Goal: Find contact information: Find contact information

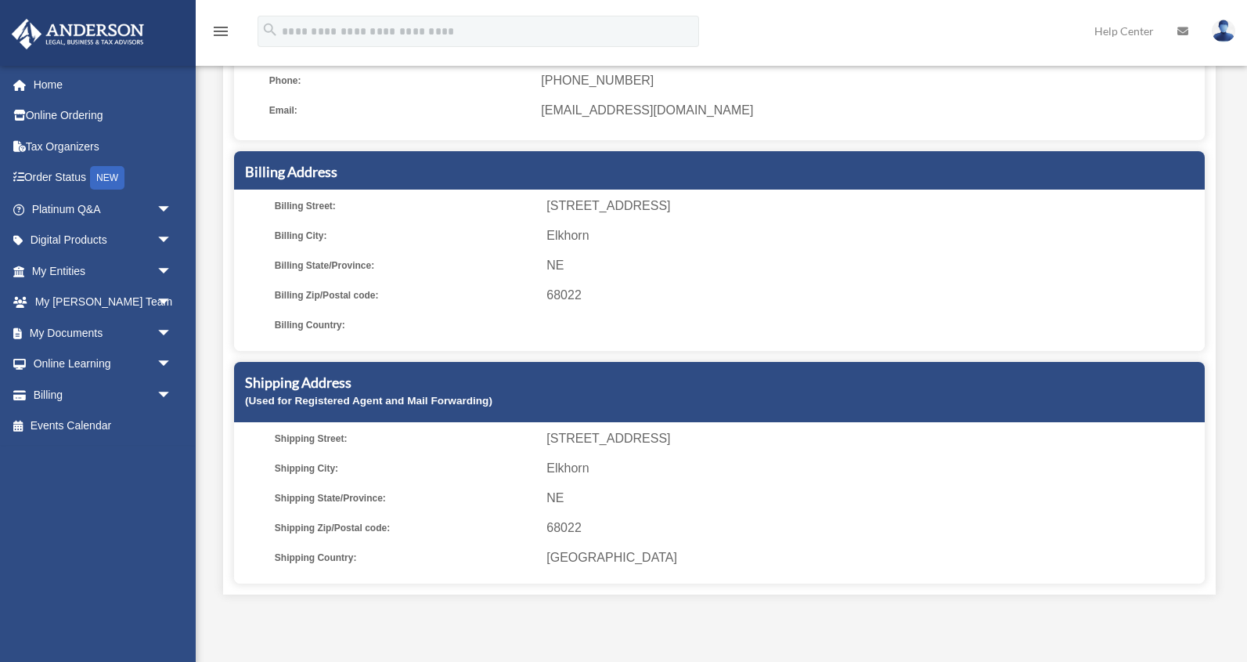
scroll to position [178, 0]
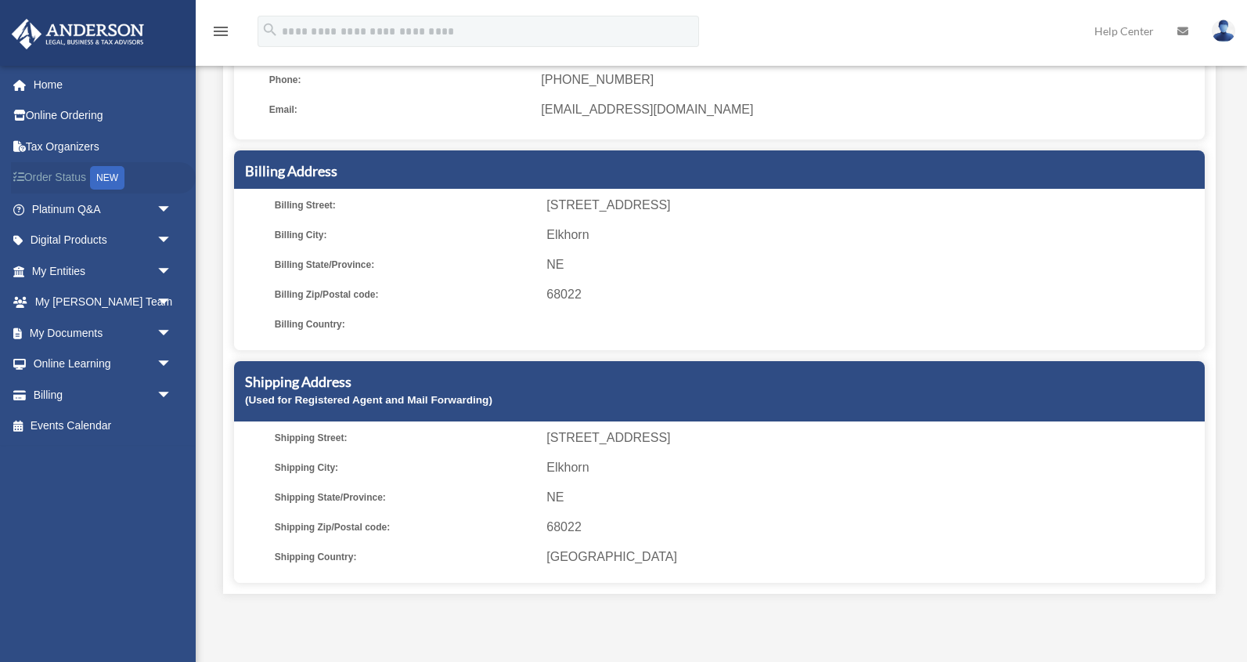
click at [77, 181] on link "Order Status NEW" at bounding box center [103, 178] width 185 height 32
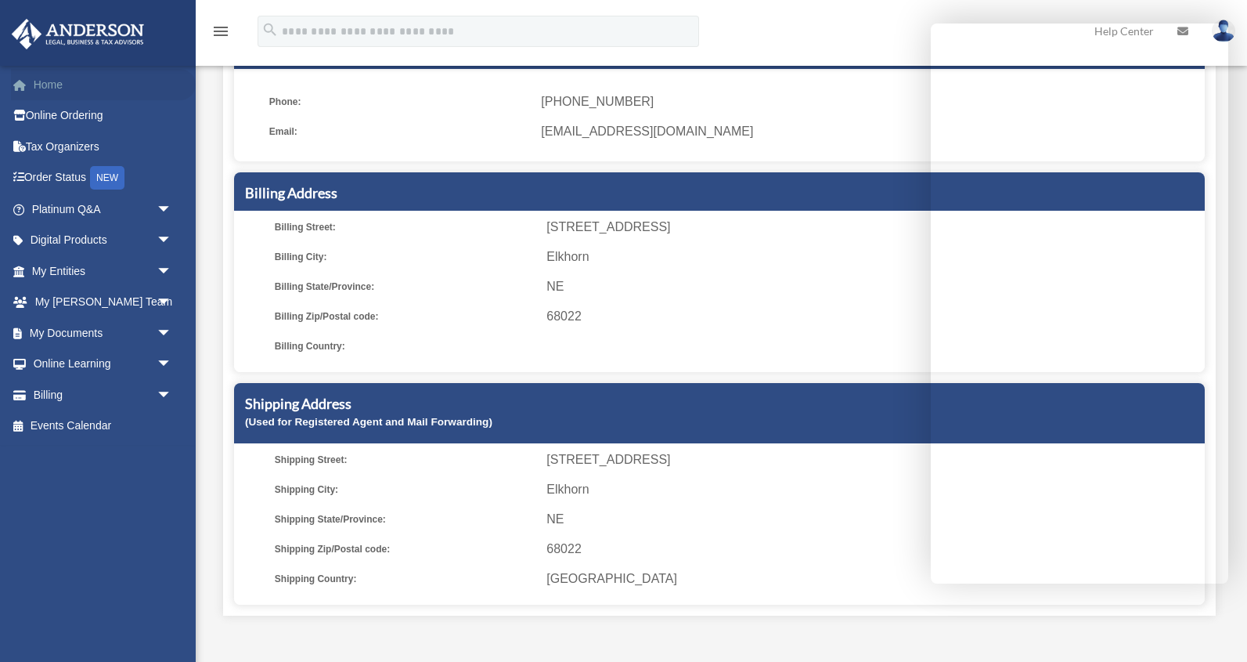
scroll to position [145, 0]
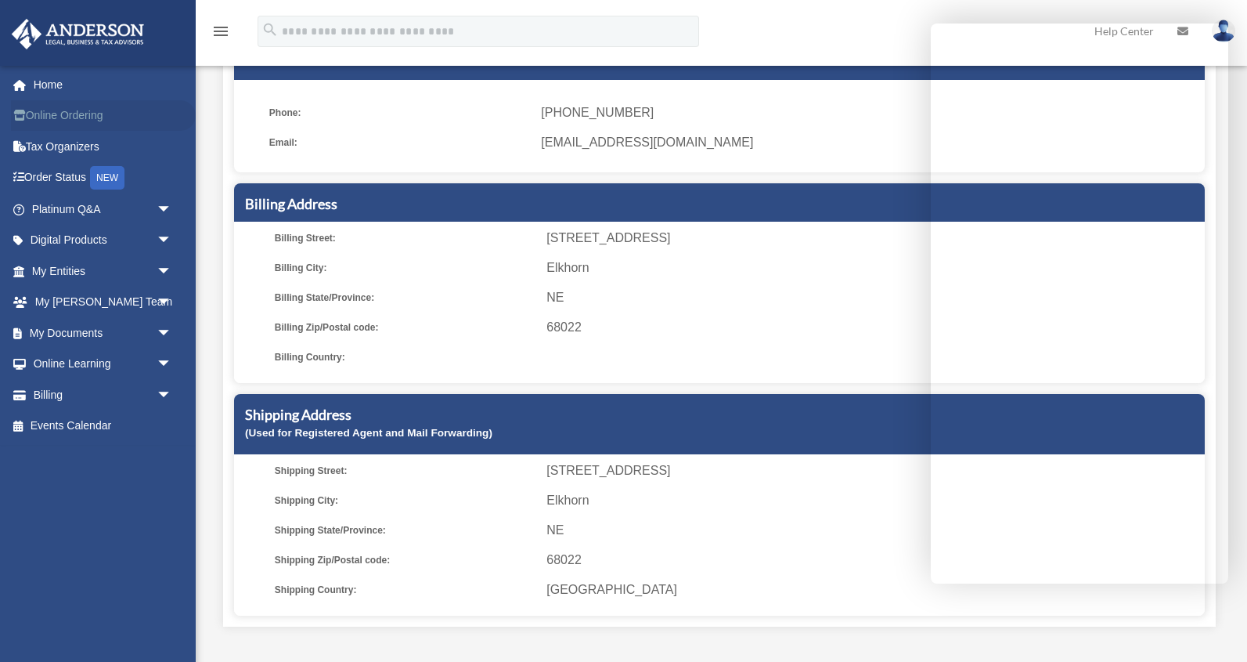
click at [38, 122] on link "Online Ordering" at bounding box center [103, 115] width 185 height 31
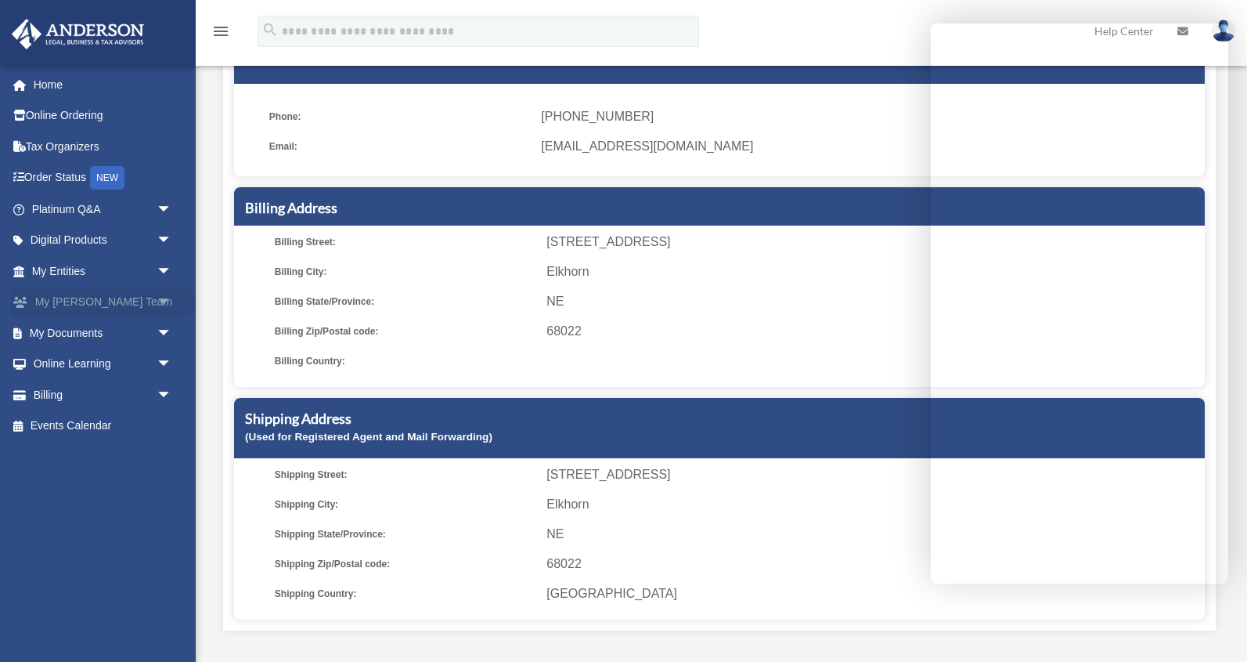
click at [74, 294] on link "My Anderson Team arrow_drop_down" at bounding box center [103, 302] width 185 height 31
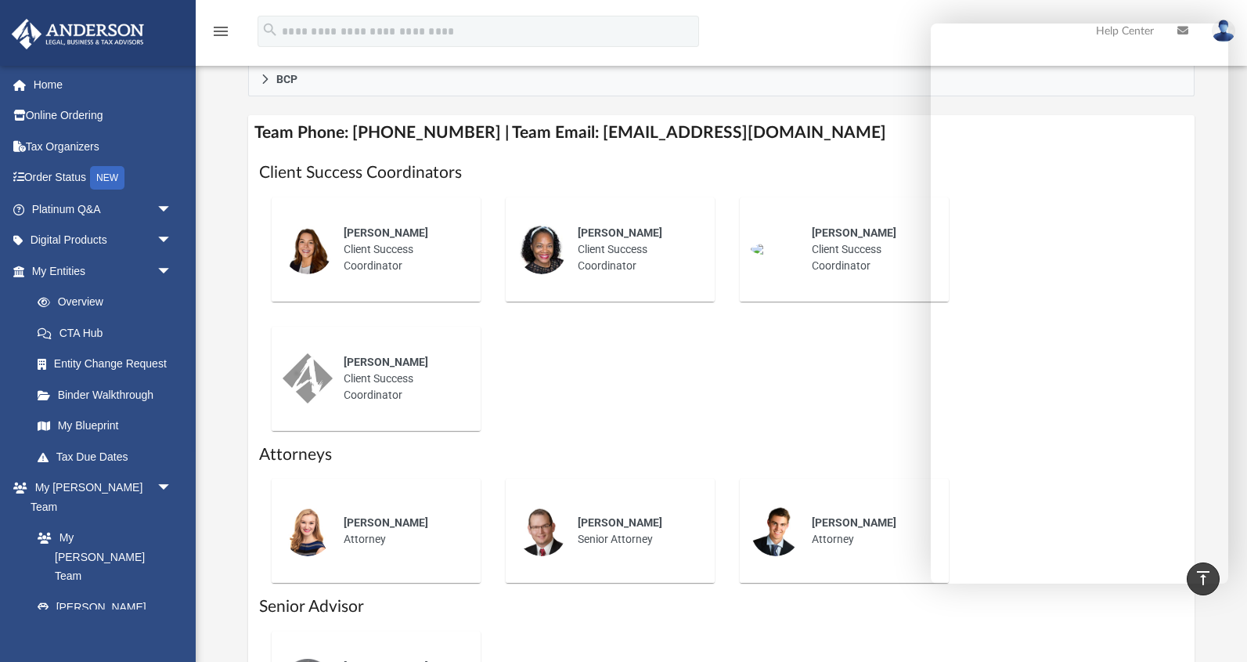
scroll to position [568, 0]
drag, startPoint x: 813, startPoint y: 132, endPoint x: 574, endPoint y: 134, distance: 238.9
click at [574, 134] on h4 "Team Phone: (725) 201-7545 | Team Email: myteam@andersonadvisors.com" at bounding box center [721, 133] width 947 height 35
copy h4 "myteam@andersonadvisors.com"
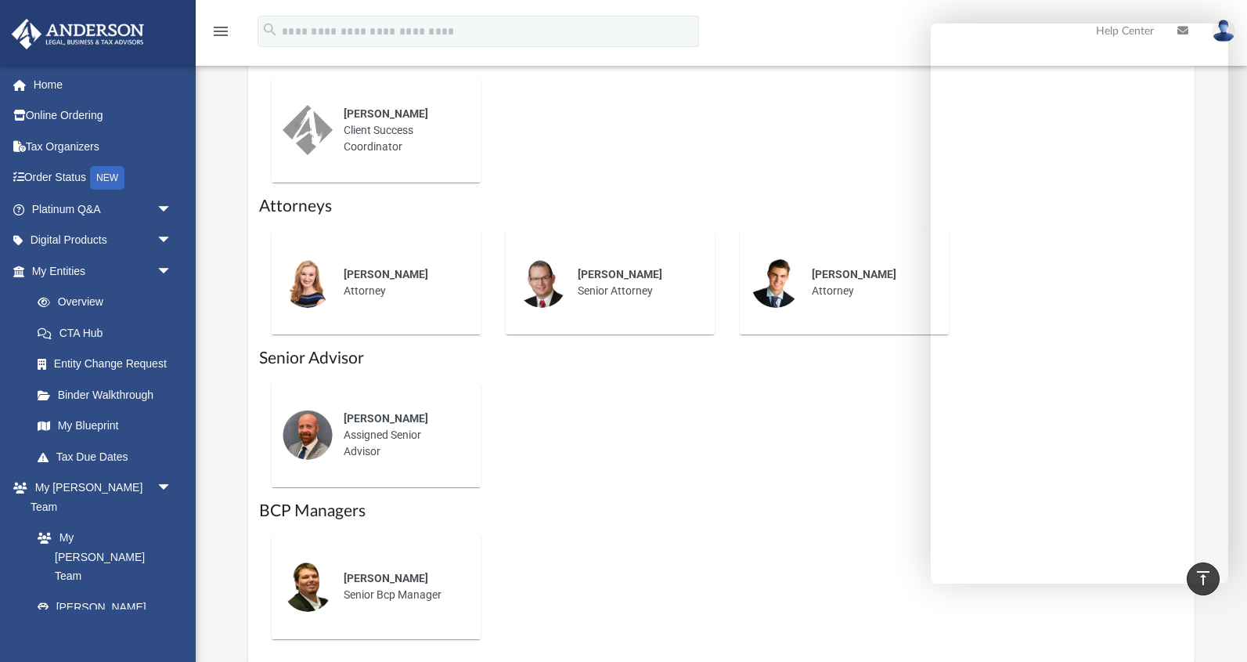
scroll to position [842, 0]
